Goal: Task Accomplishment & Management: Manage account settings

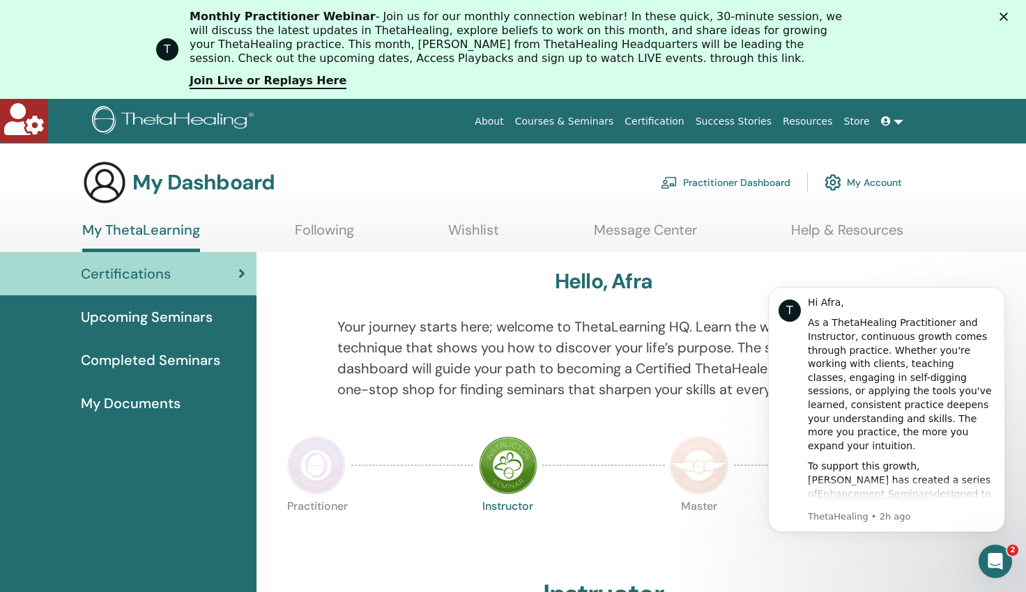
click at [724, 184] on link "Practitioner Dashboard" at bounding box center [726, 182] width 130 height 31
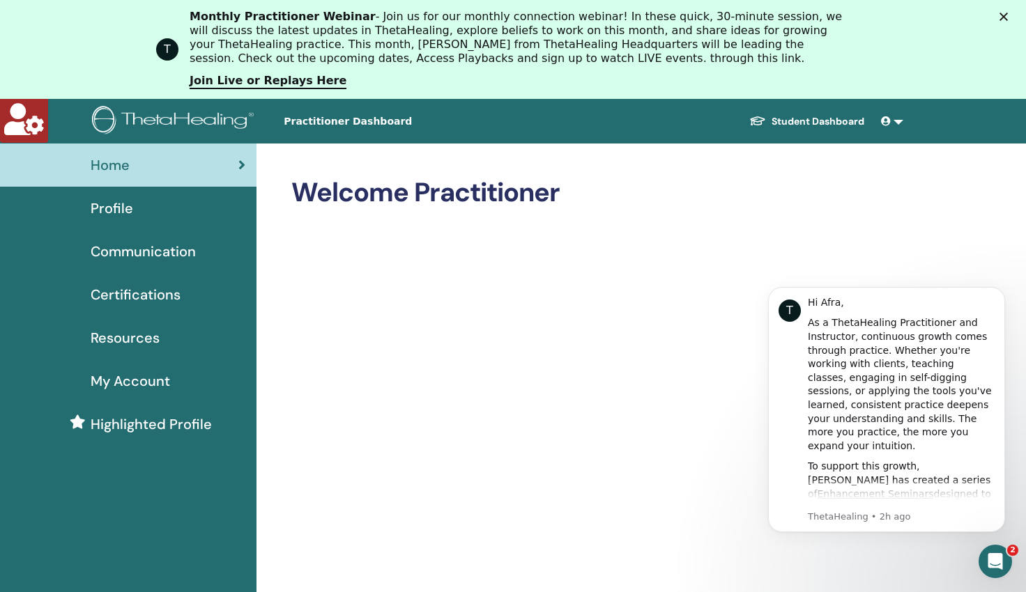
click at [132, 203] on div "Profile" at bounding box center [128, 208] width 234 height 21
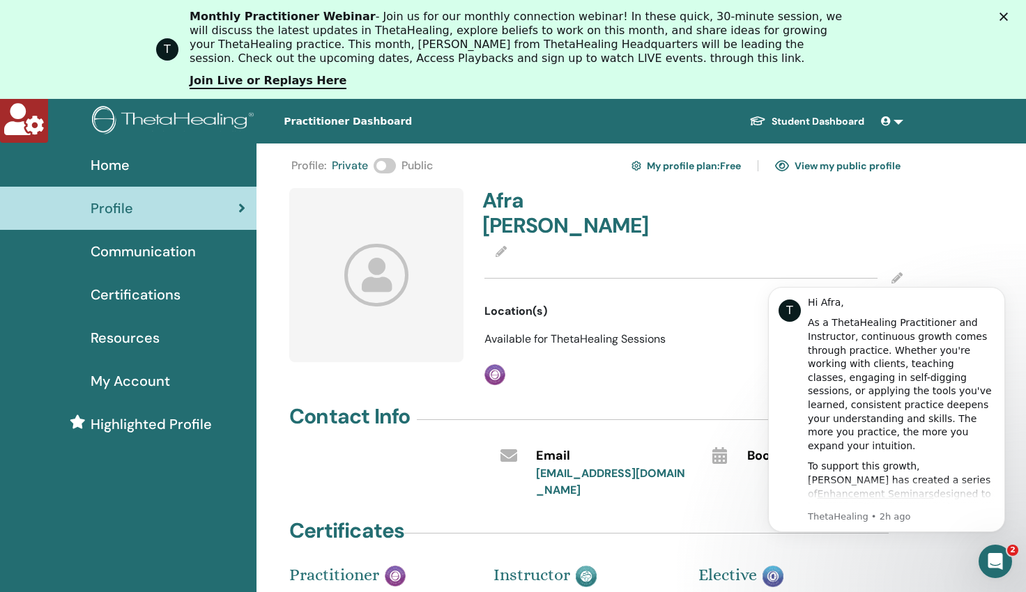
click at [392, 163] on span at bounding box center [384, 165] width 22 height 15
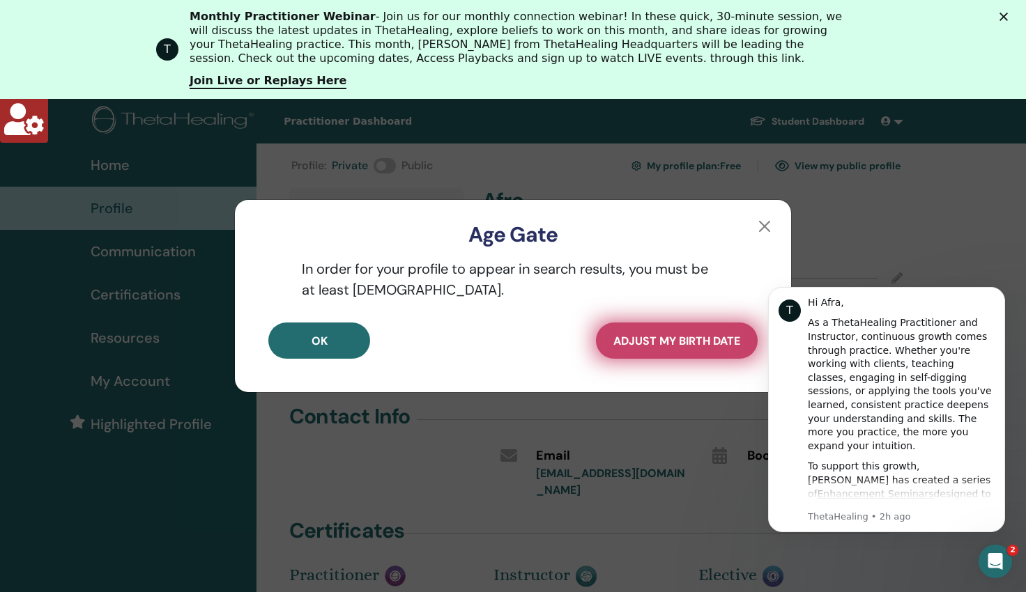
click at [688, 345] on span "Adjust my Birth Date" at bounding box center [676, 341] width 127 height 15
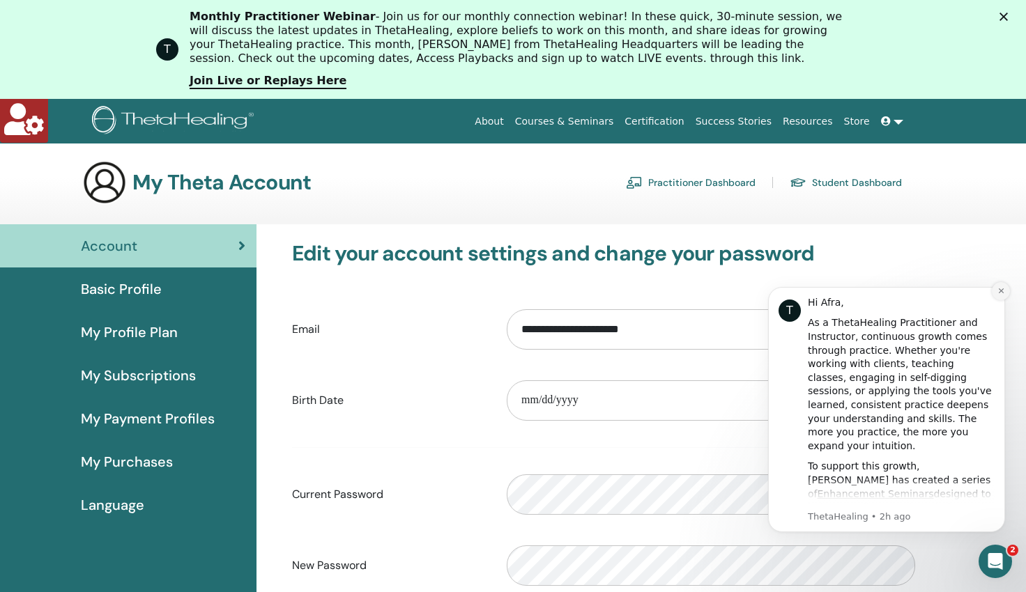
click at [1001, 291] on icon "Dismiss notification" at bounding box center [1001, 291] width 8 height 8
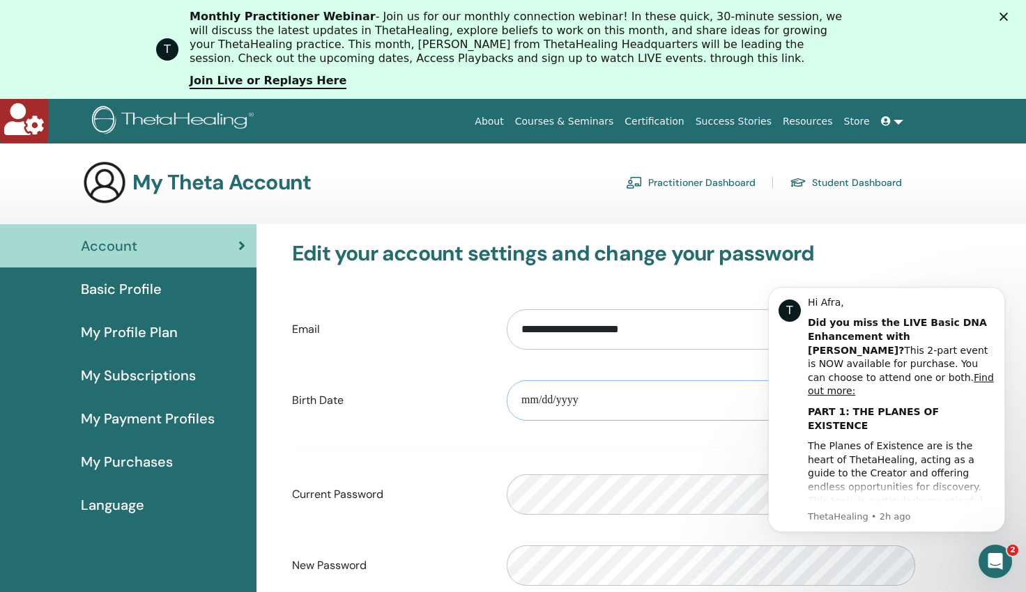
click at [601, 393] on input "date" at bounding box center [711, 400] width 408 height 40
type input "**********"
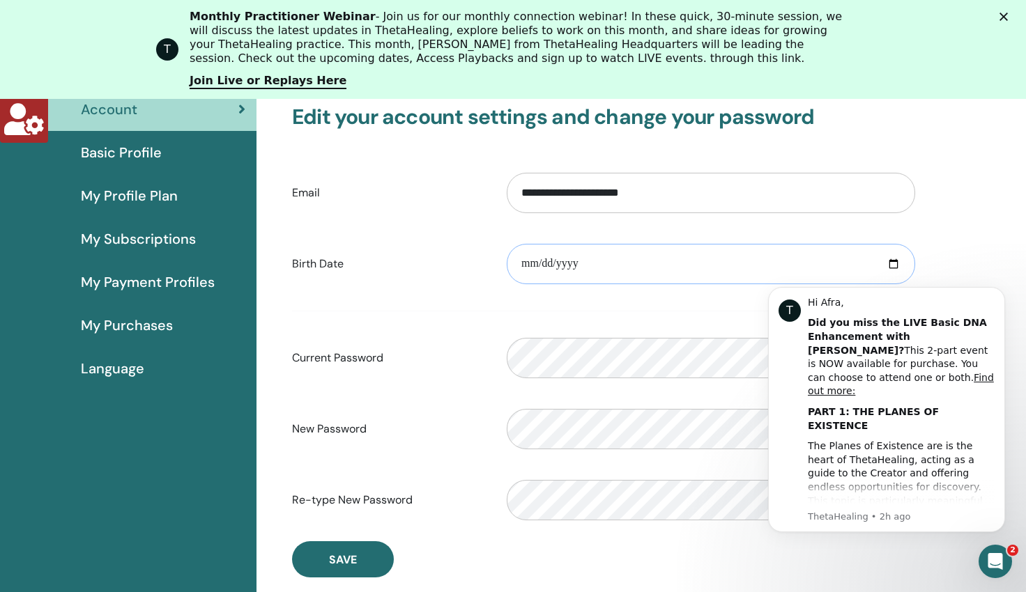
scroll to position [182, 0]
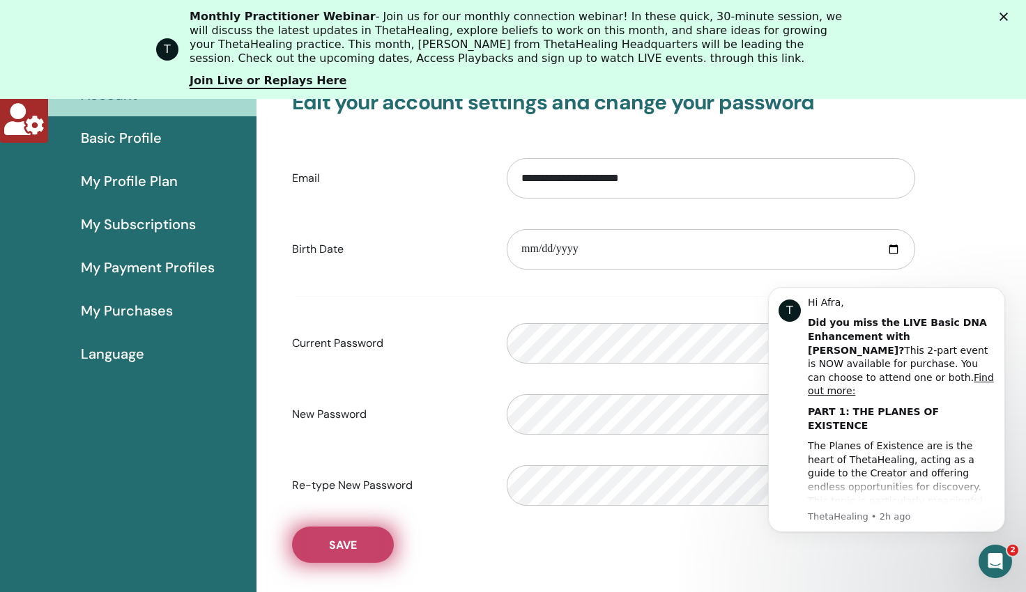
click at [365, 541] on button "Save" at bounding box center [343, 545] width 102 height 36
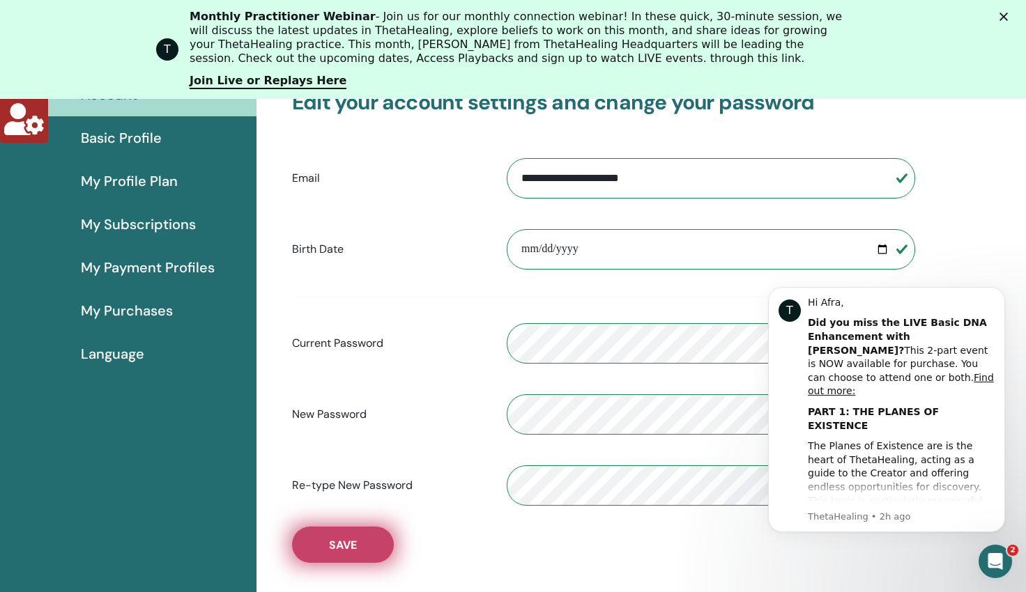
click at [337, 545] on span "Save" at bounding box center [343, 545] width 28 height 15
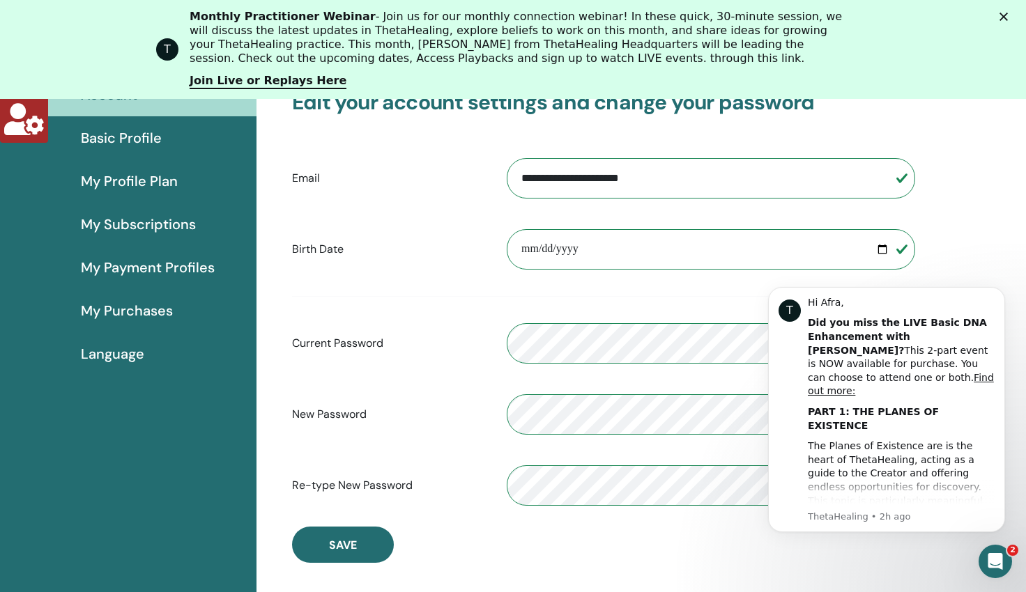
click at [125, 222] on span "My Subscriptions" at bounding box center [138, 224] width 115 height 21
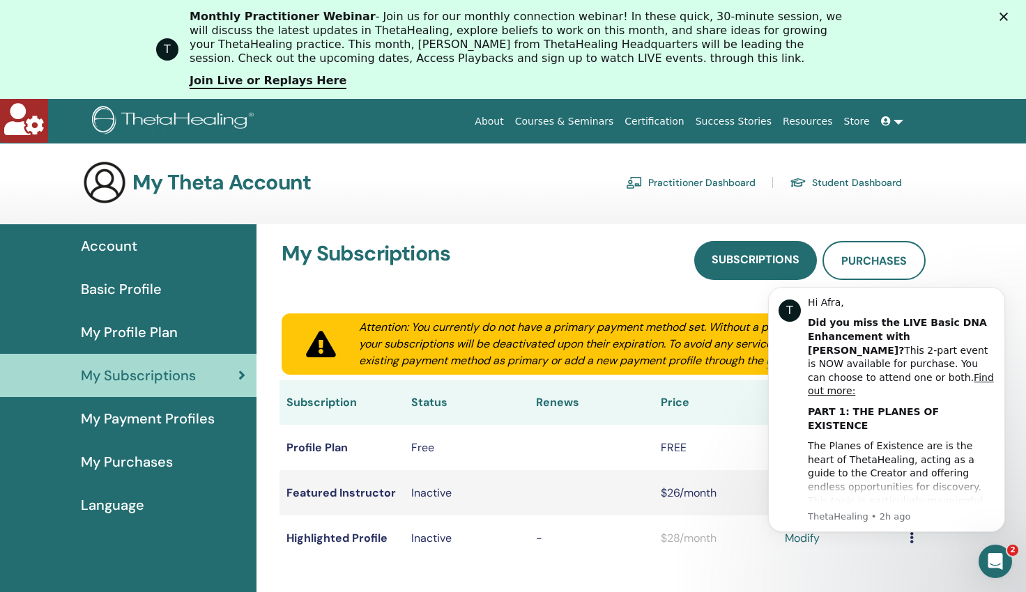
click at [123, 247] on span "Account" at bounding box center [109, 245] width 56 height 21
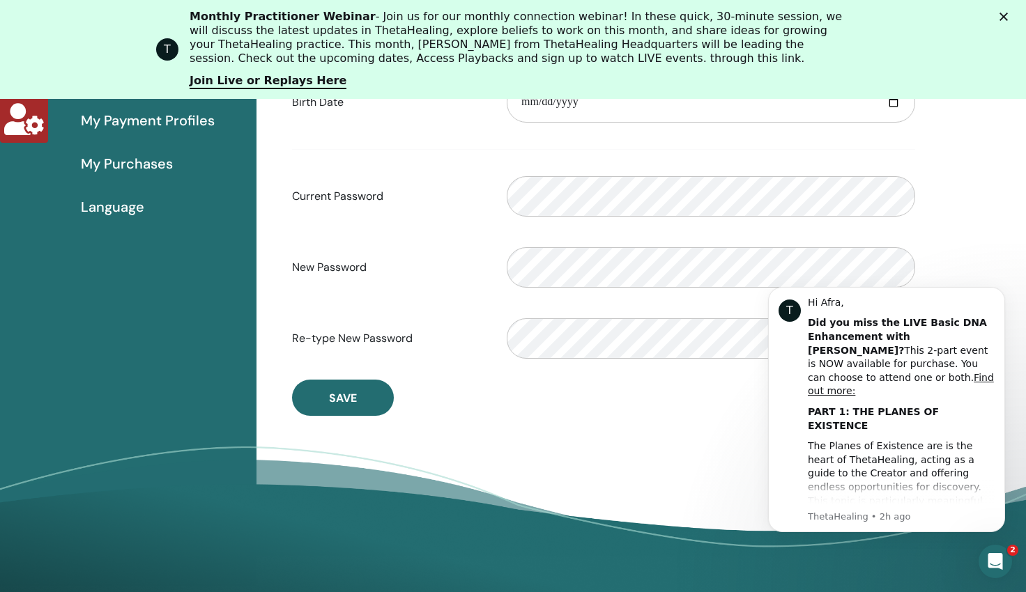
scroll to position [302, 0]
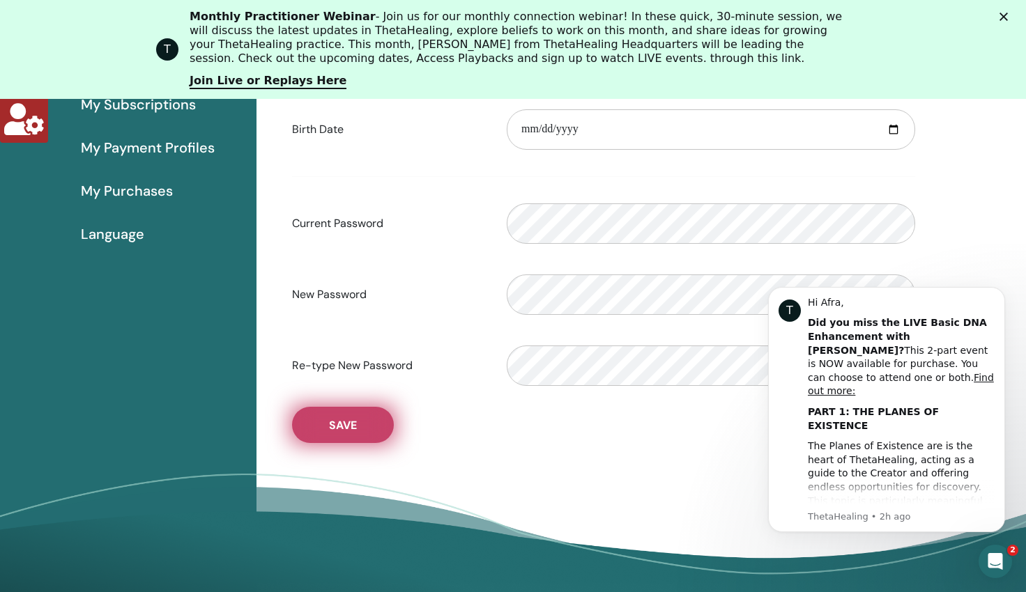
click at [342, 422] on span "Save" at bounding box center [343, 425] width 28 height 15
